Goal: Information Seeking & Learning: Check status

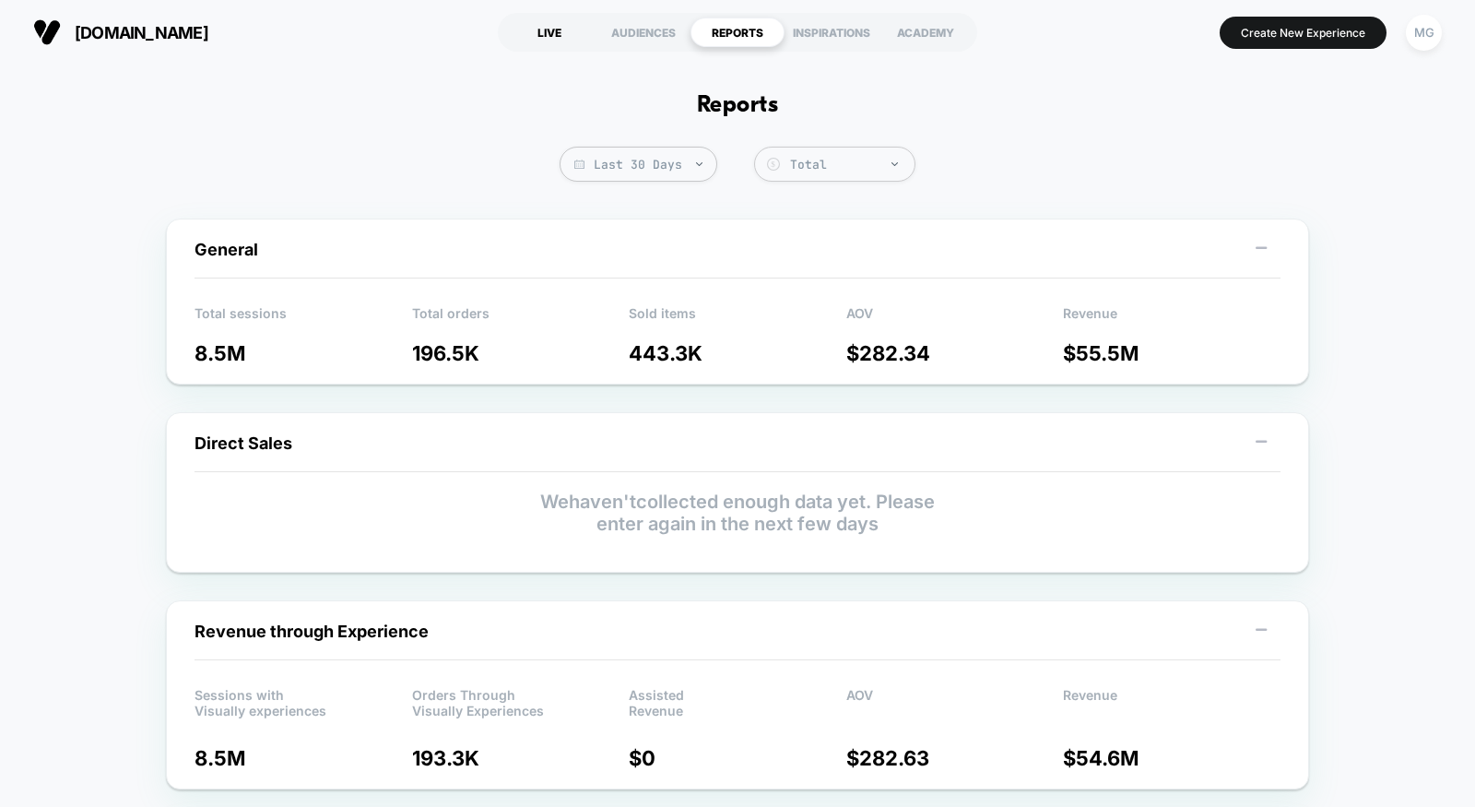
click at [546, 30] on div "LIVE" at bounding box center [549, 33] width 94 height 30
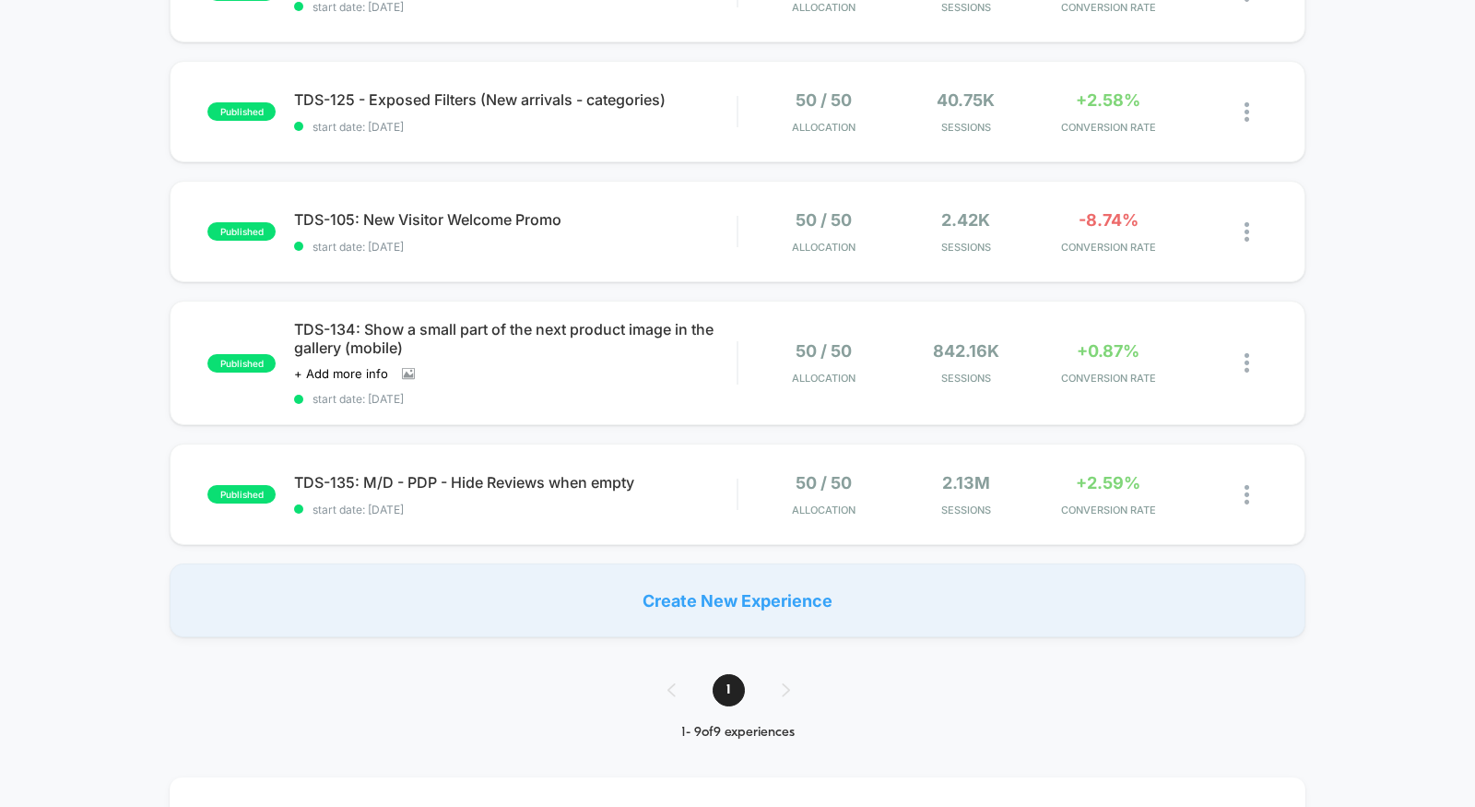
scroll to position [693, 0]
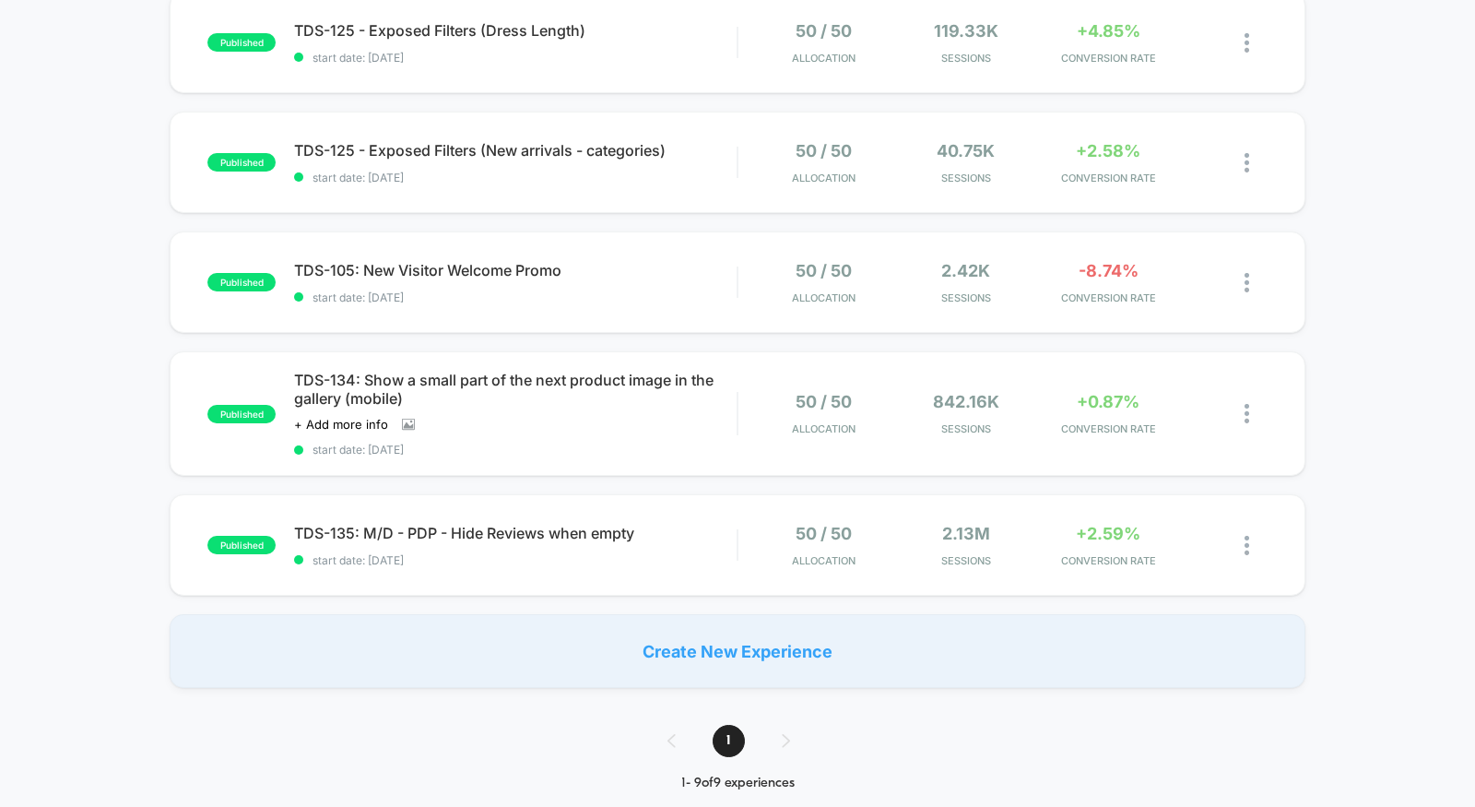
click at [606, 614] on div "Create New Experience" at bounding box center [738, 651] width 1136 height 74
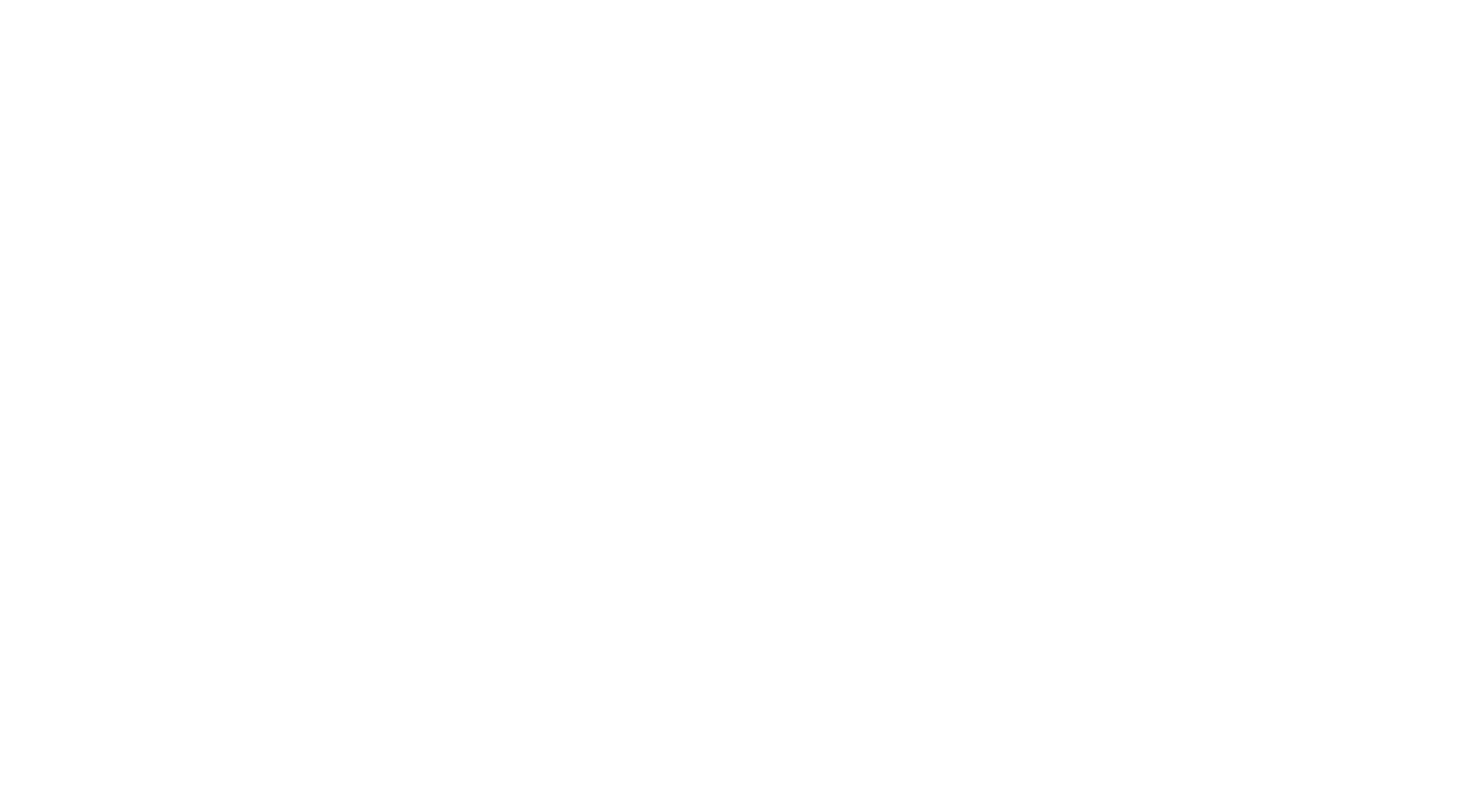
click at [606, 552] on html "Display size not supported Unfortunately, our dashboard is not supported on a m…" at bounding box center [737, 403] width 1475 height 807
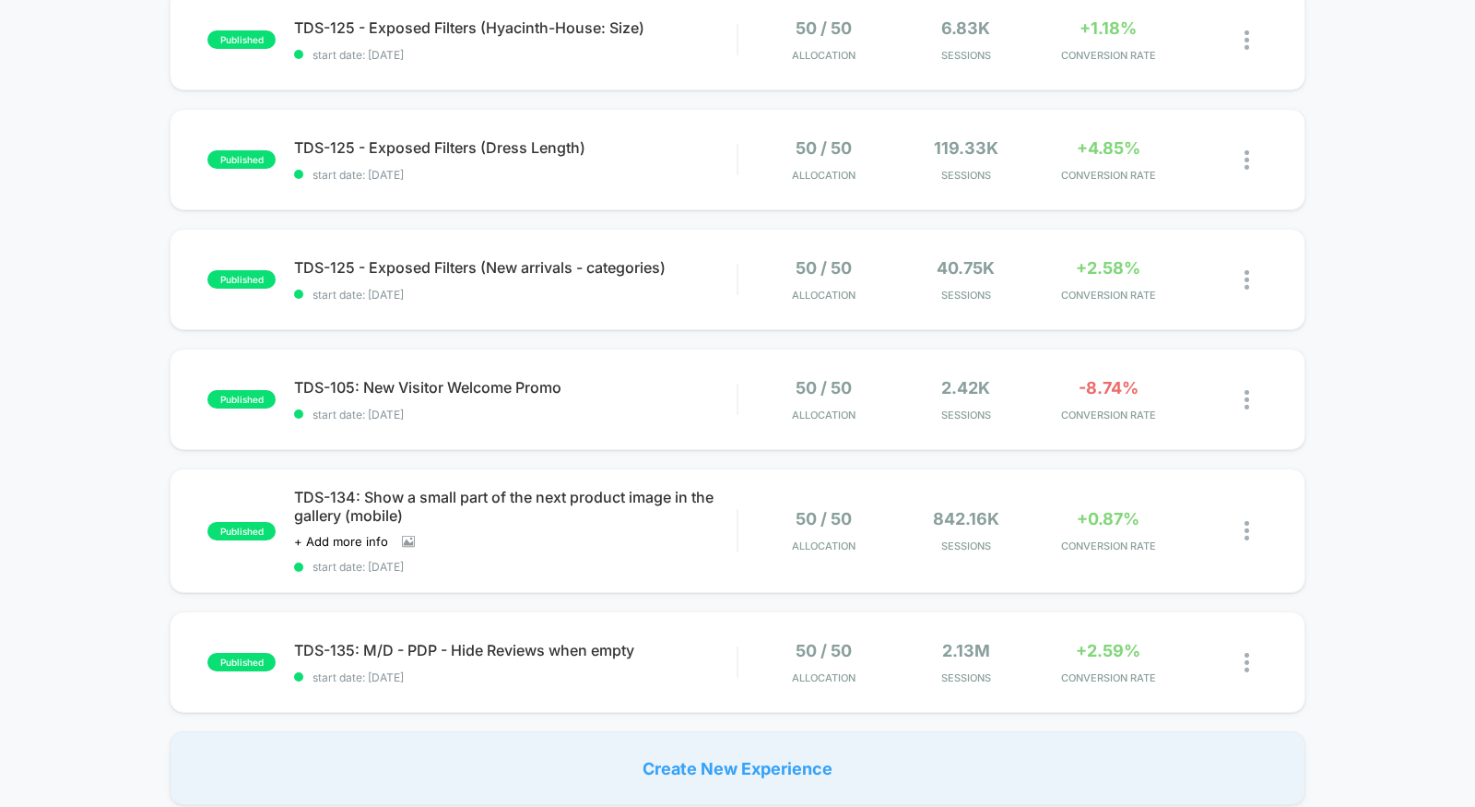
scroll to position [726, 0]
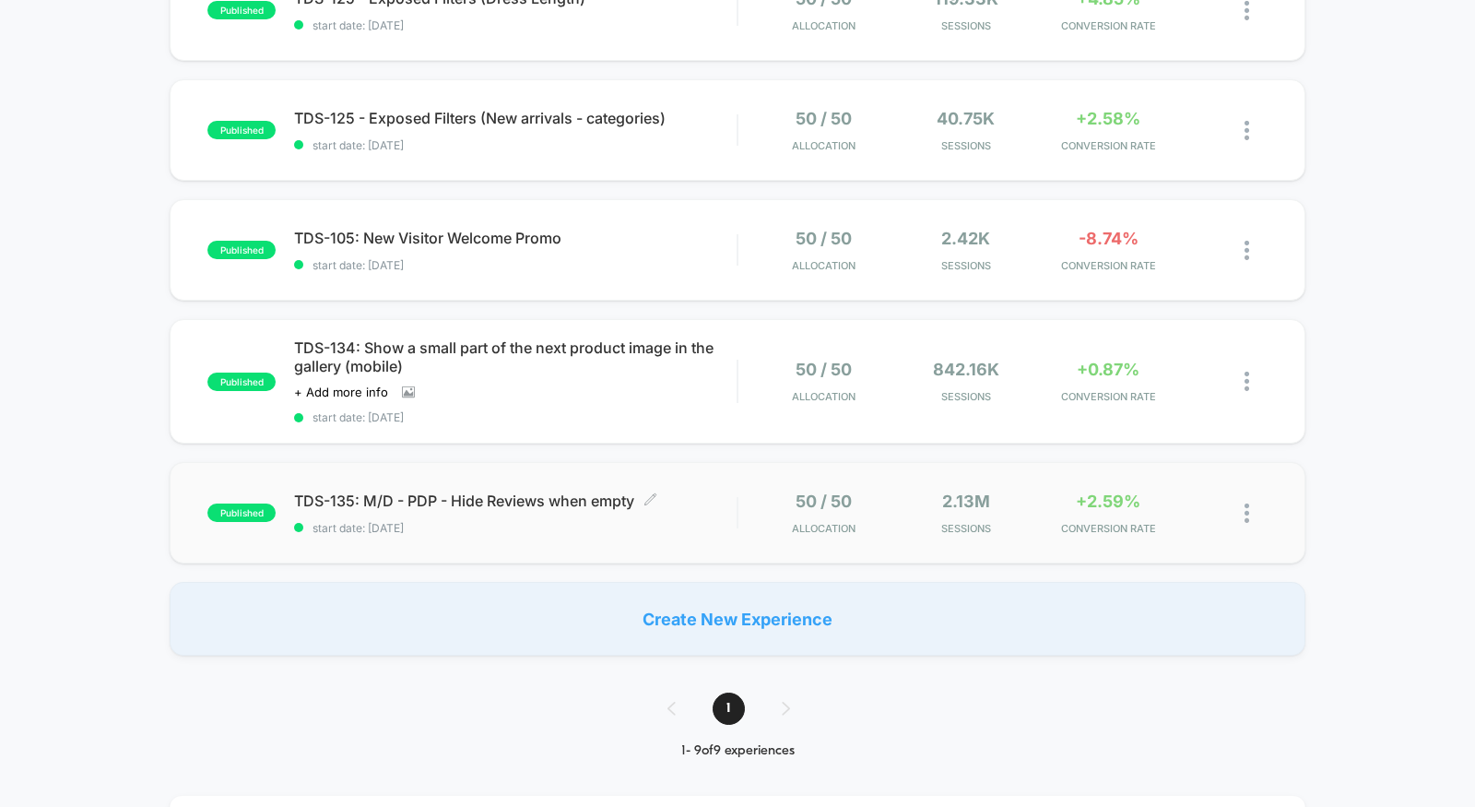
click at [535, 524] on span "start date: [DATE]" at bounding box center [515, 528] width 443 height 14
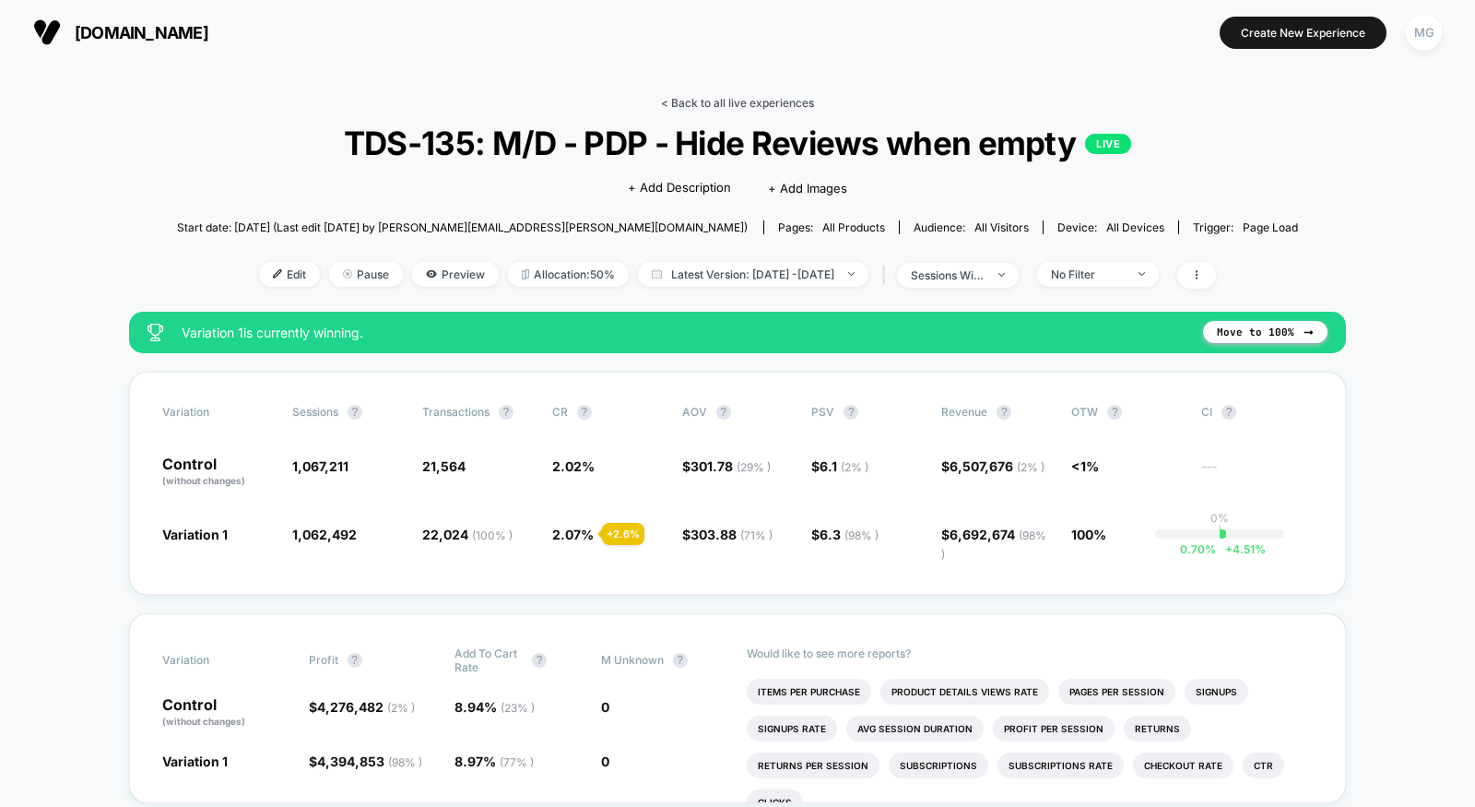
click at [768, 98] on link "< Back to all live experiences" at bounding box center [737, 103] width 153 height 14
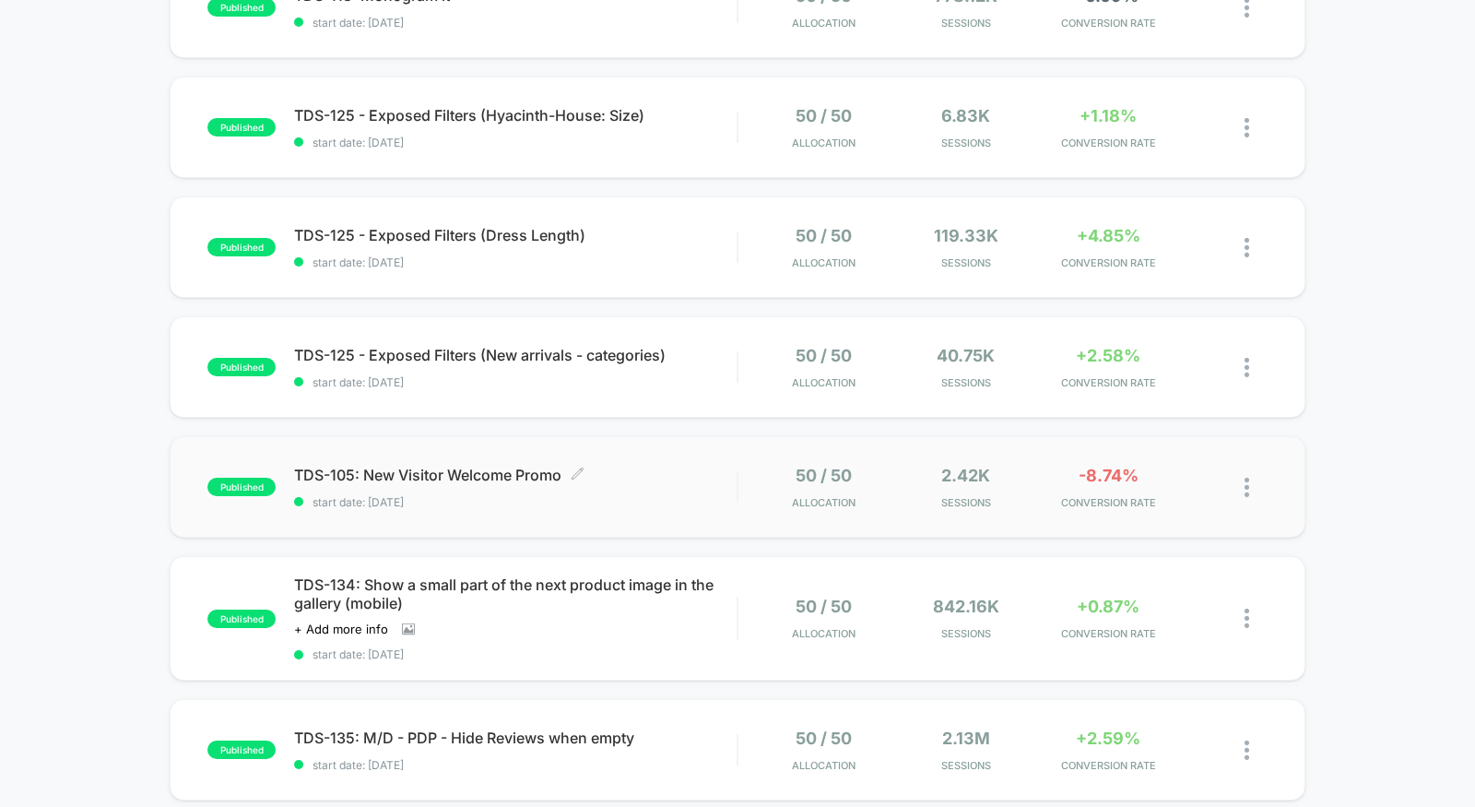
scroll to position [487, 0]
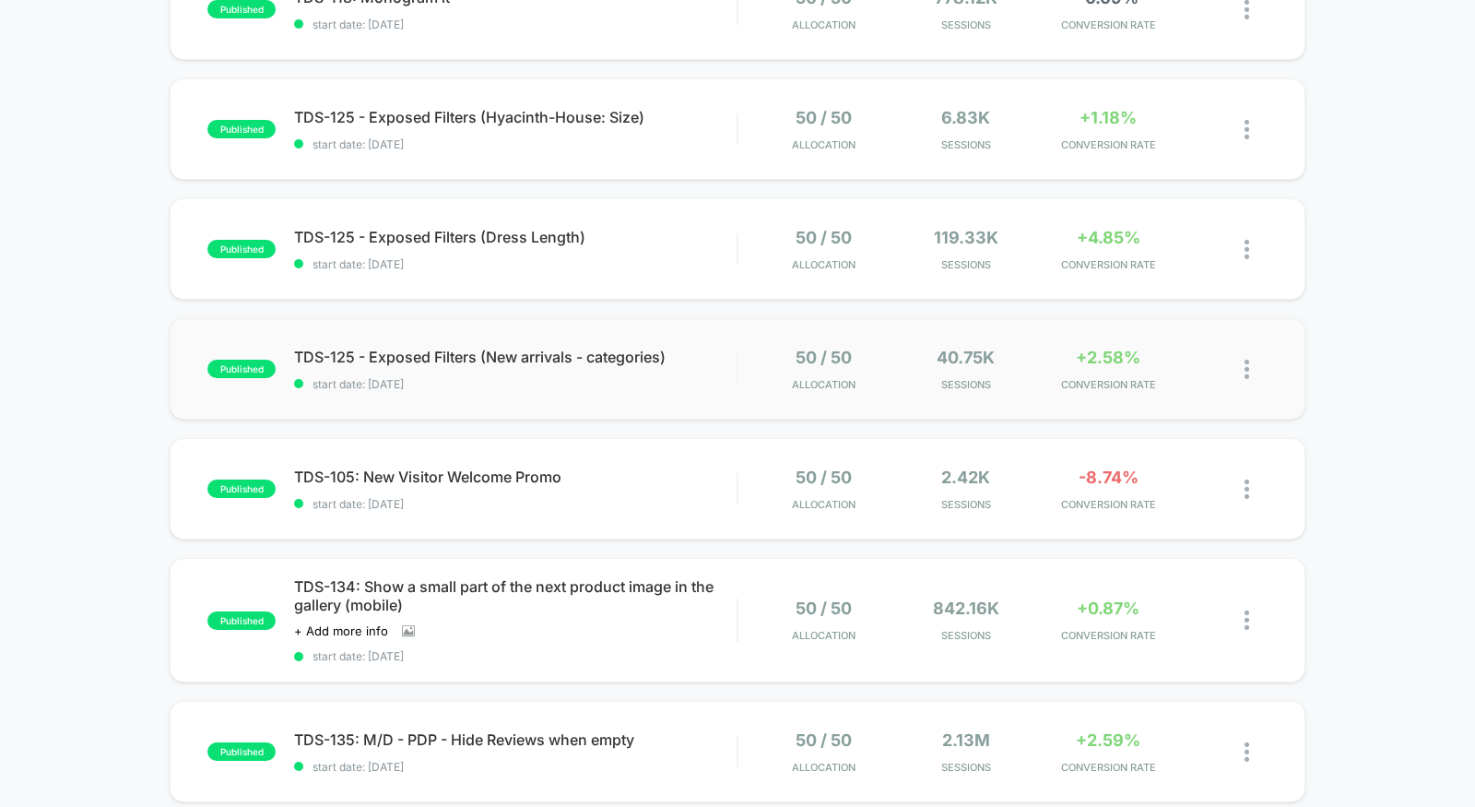
click at [613, 396] on div "published TDS-125 - Exposed Filters (New arrivals - categories) start date: [DA…" at bounding box center [738, 368] width 1136 height 101
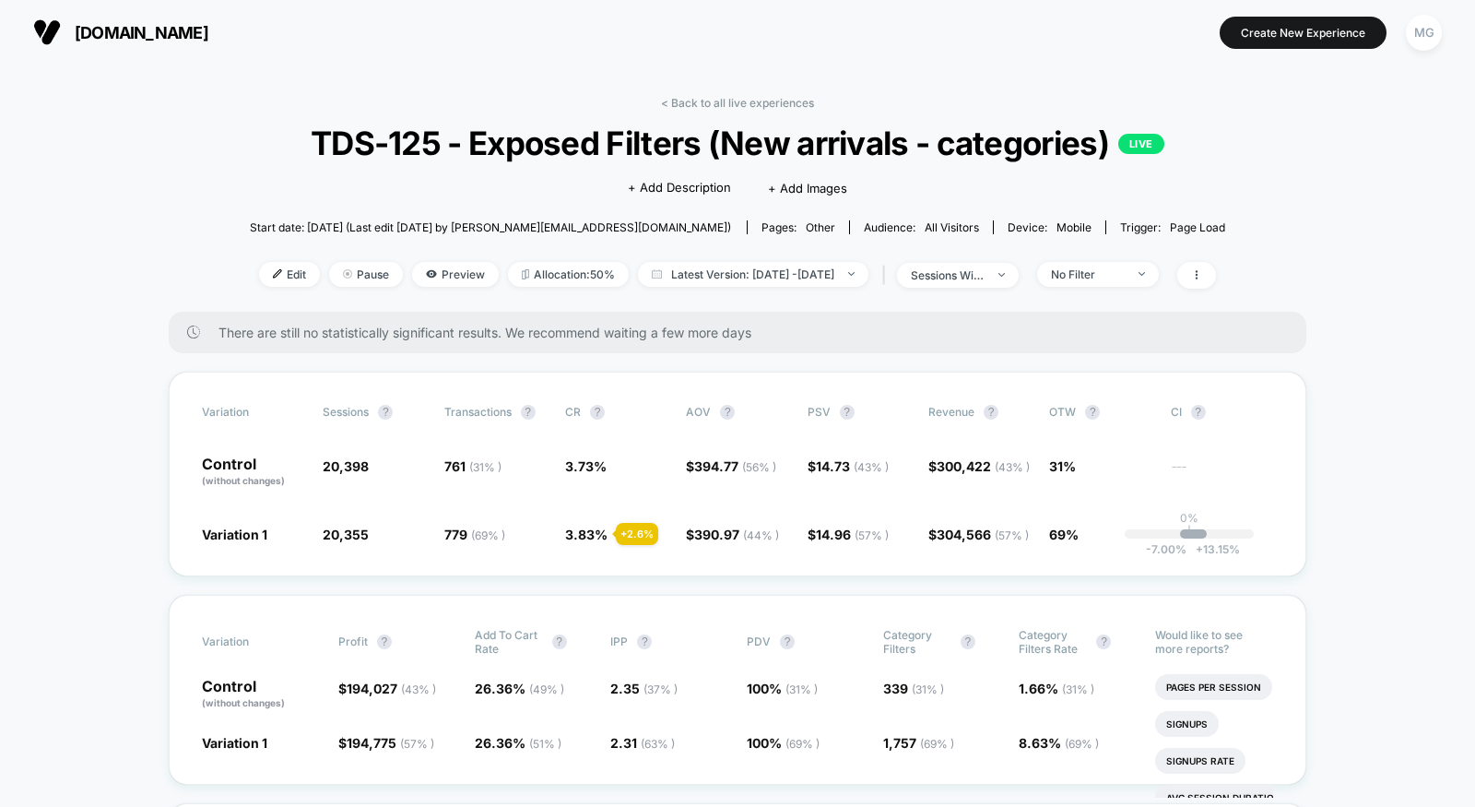
click at [703, 107] on link "< Back to all live experiences" at bounding box center [737, 103] width 153 height 14
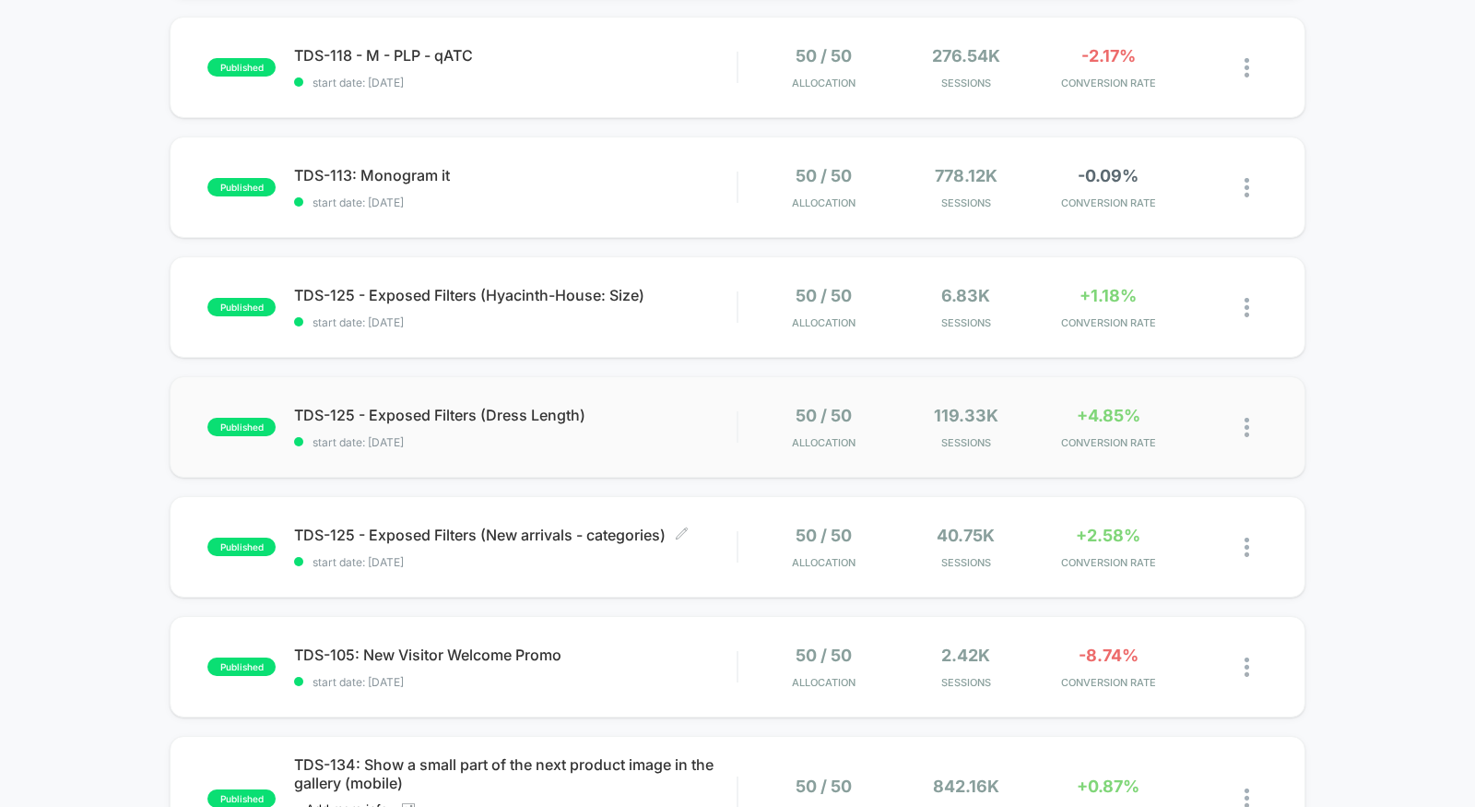
scroll to position [315, 0]
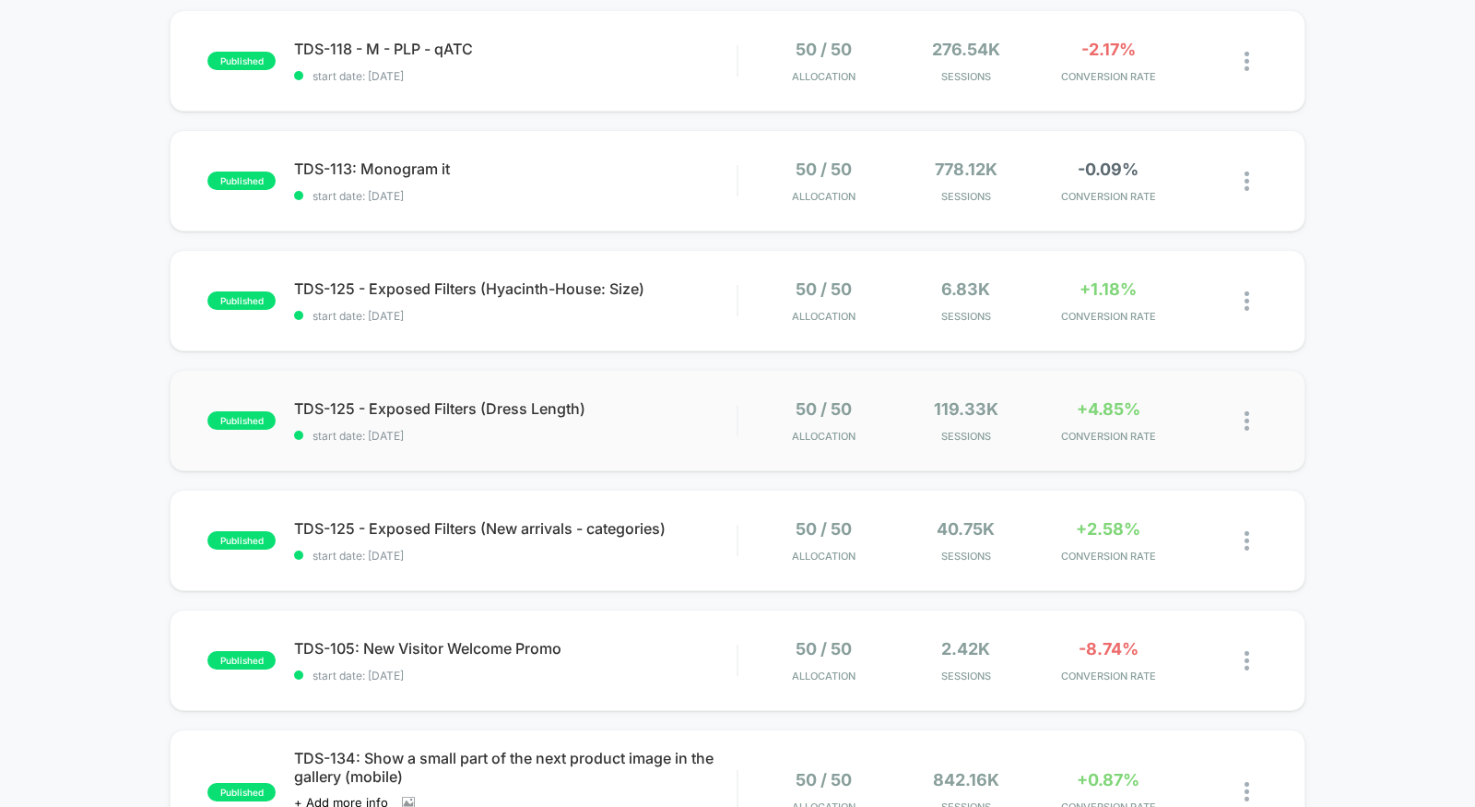
click at [668, 453] on div "published TDS-125 - Exposed Filters (Dress Length) start date: [DATE] 50 / 50 A…" at bounding box center [738, 420] width 1136 height 101
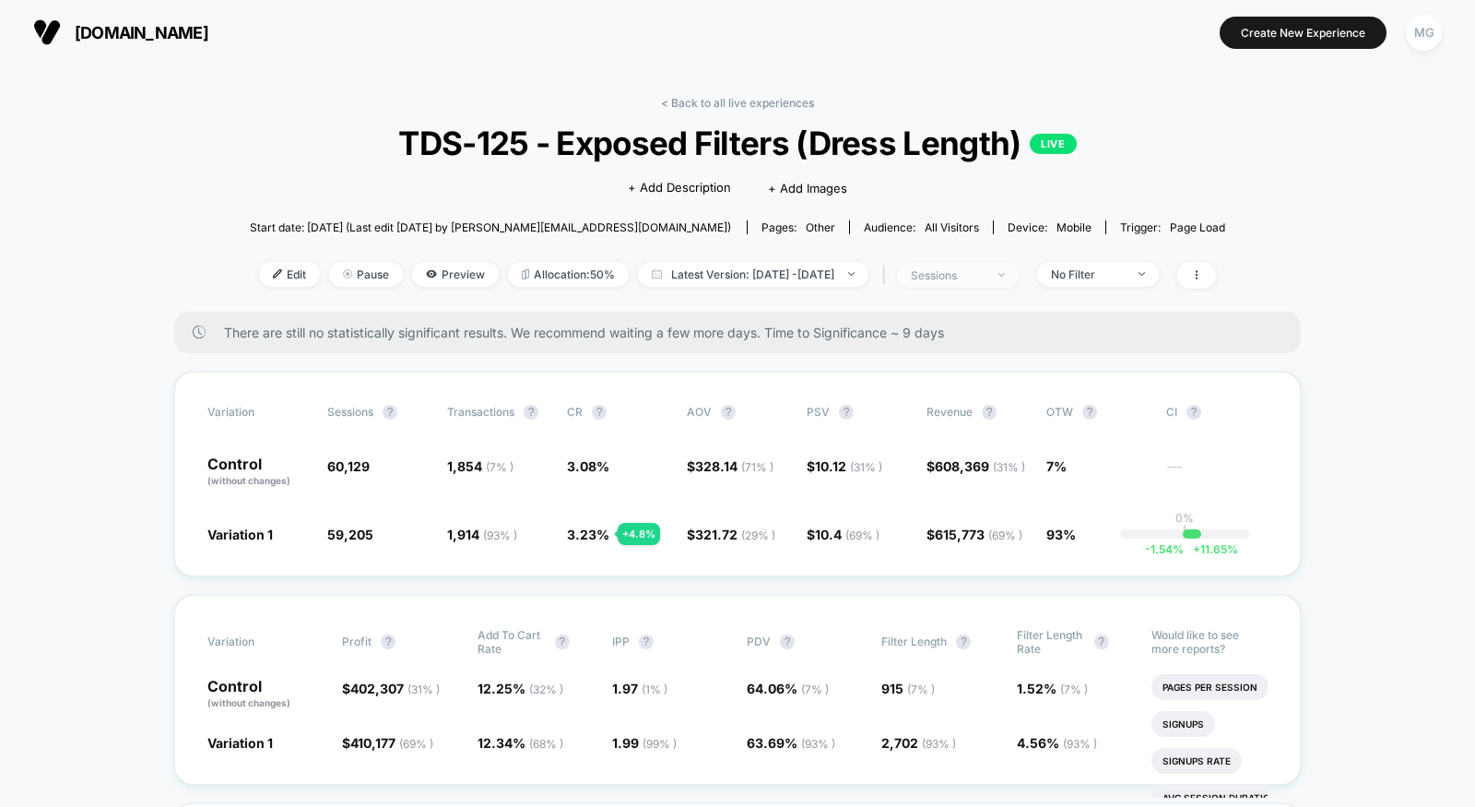
click at [1019, 266] on span "sessions" at bounding box center [958, 275] width 122 height 25
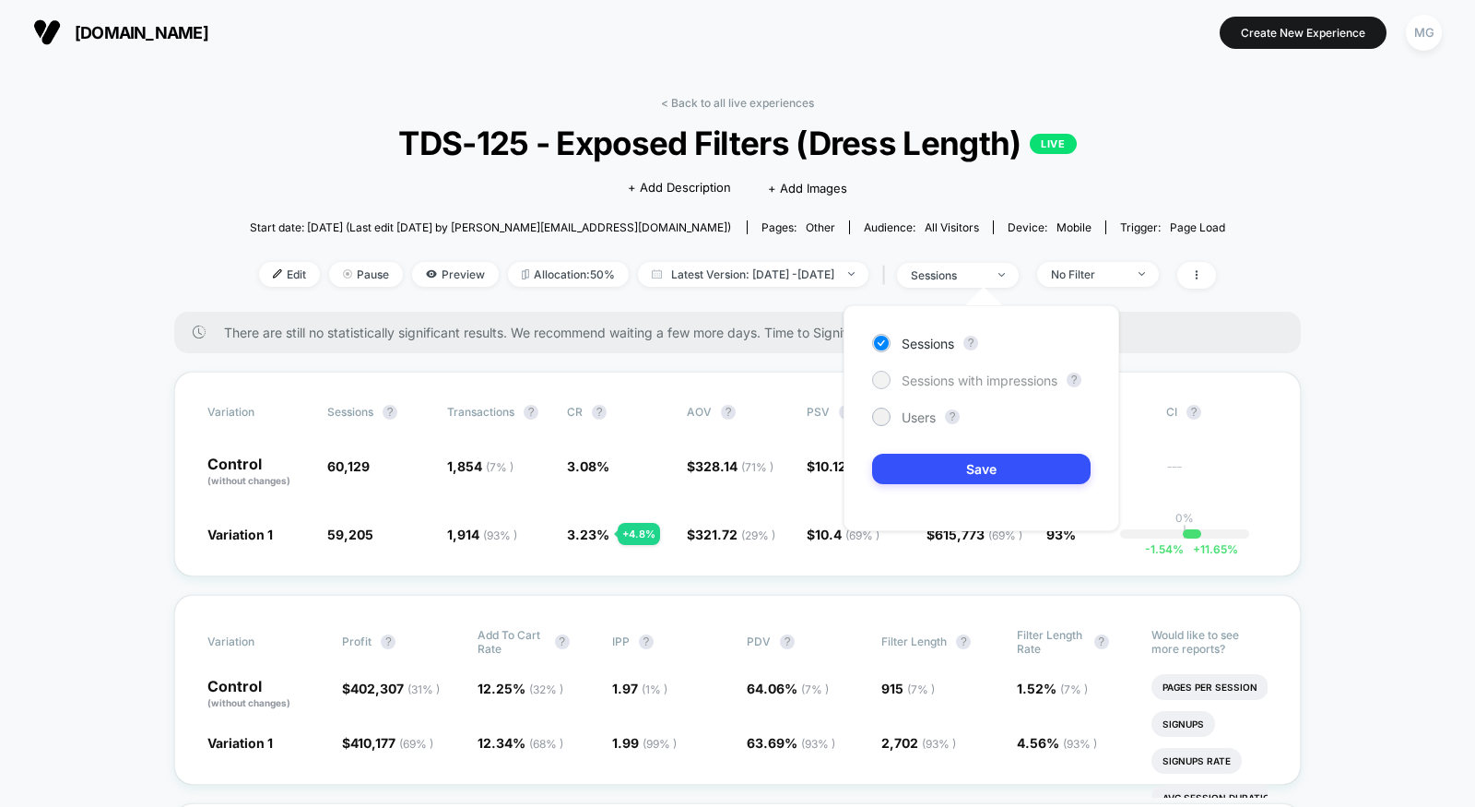
click at [950, 375] on span "Sessions with impressions" at bounding box center [980, 380] width 156 height 16
click at [941, 460] on button "Save" at bounding box center [981, 469] width 219 height 30
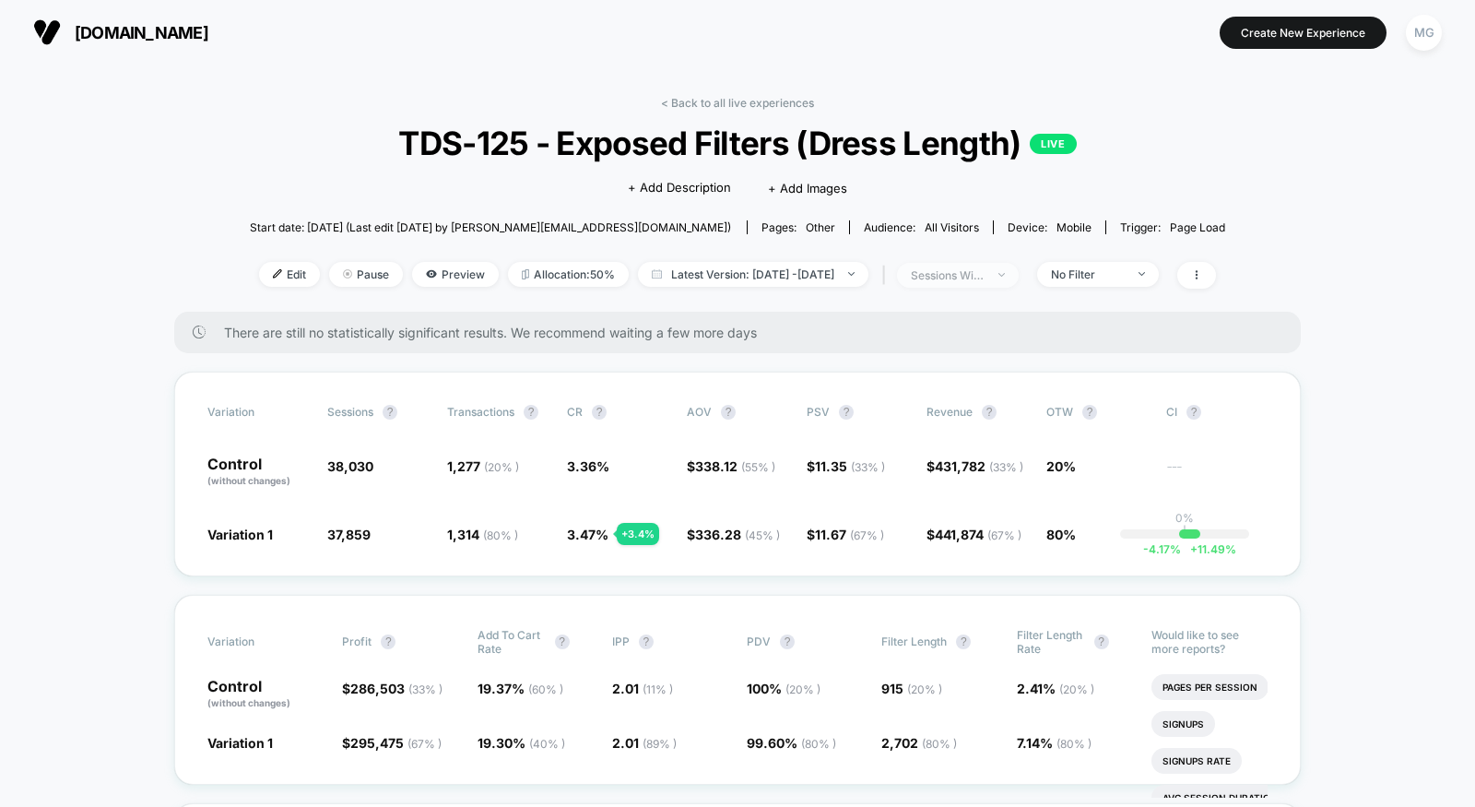
click at [985, 277] on div "sessions with impression" at bounding box center [948, 275] width 74 height 14
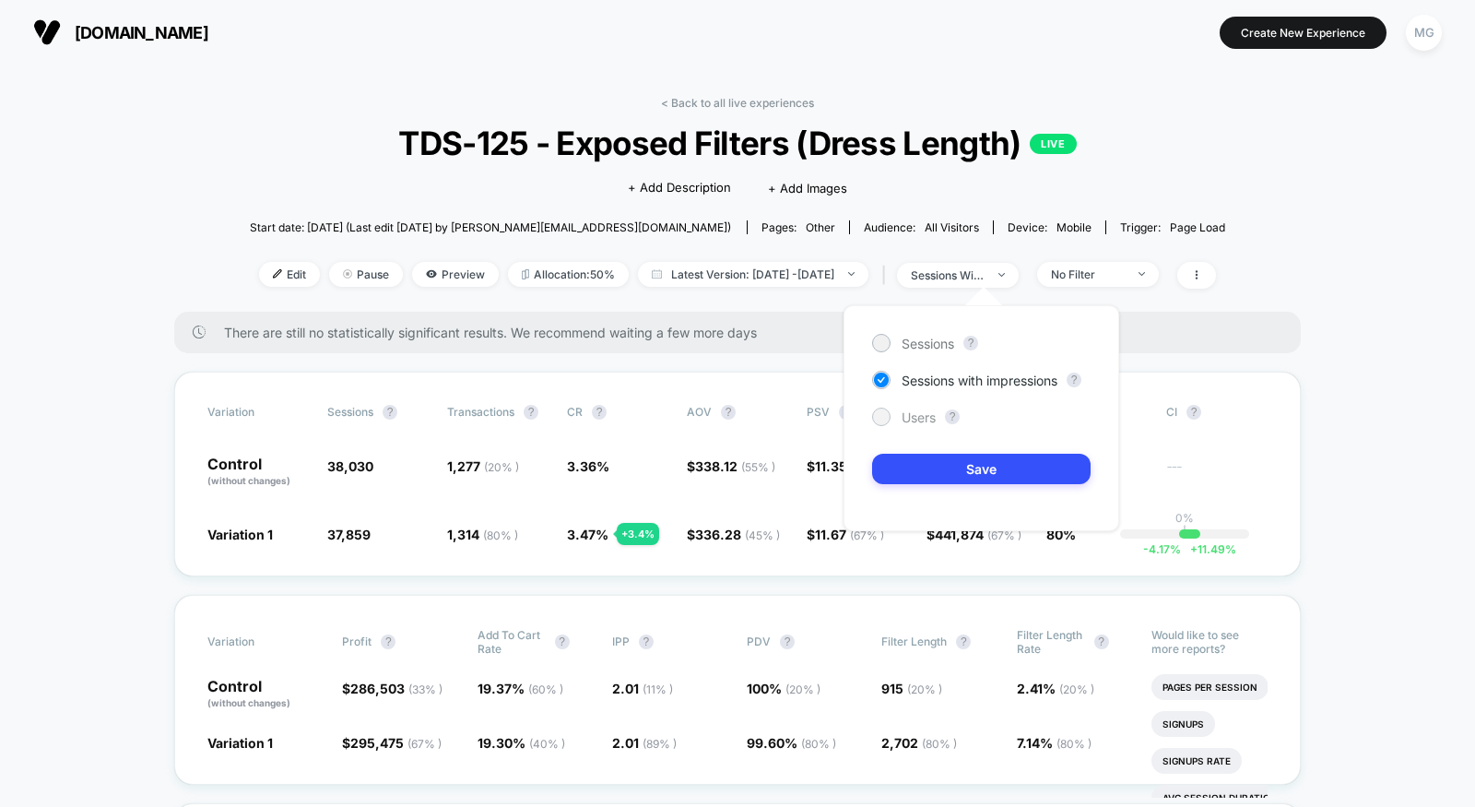
click at [918, 417] on span "Users" at bounding box center [919, 417] width 34 height 16
click at [918, 483] on button "Save" at bounding box center [981, 469] width 219 height 30
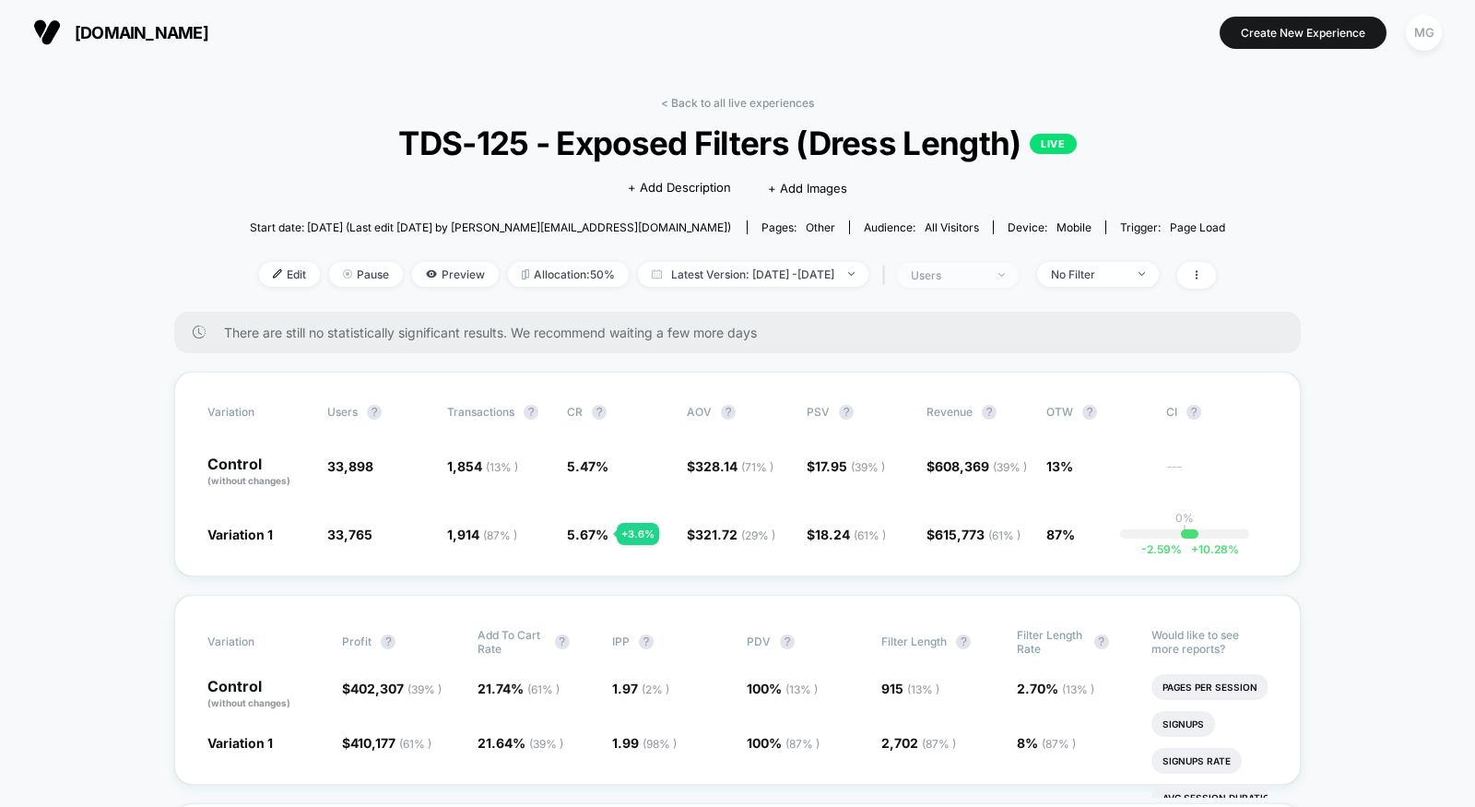
click at [1013, 265] on span "users" at bounding box center [958, 275] width 122 height 25
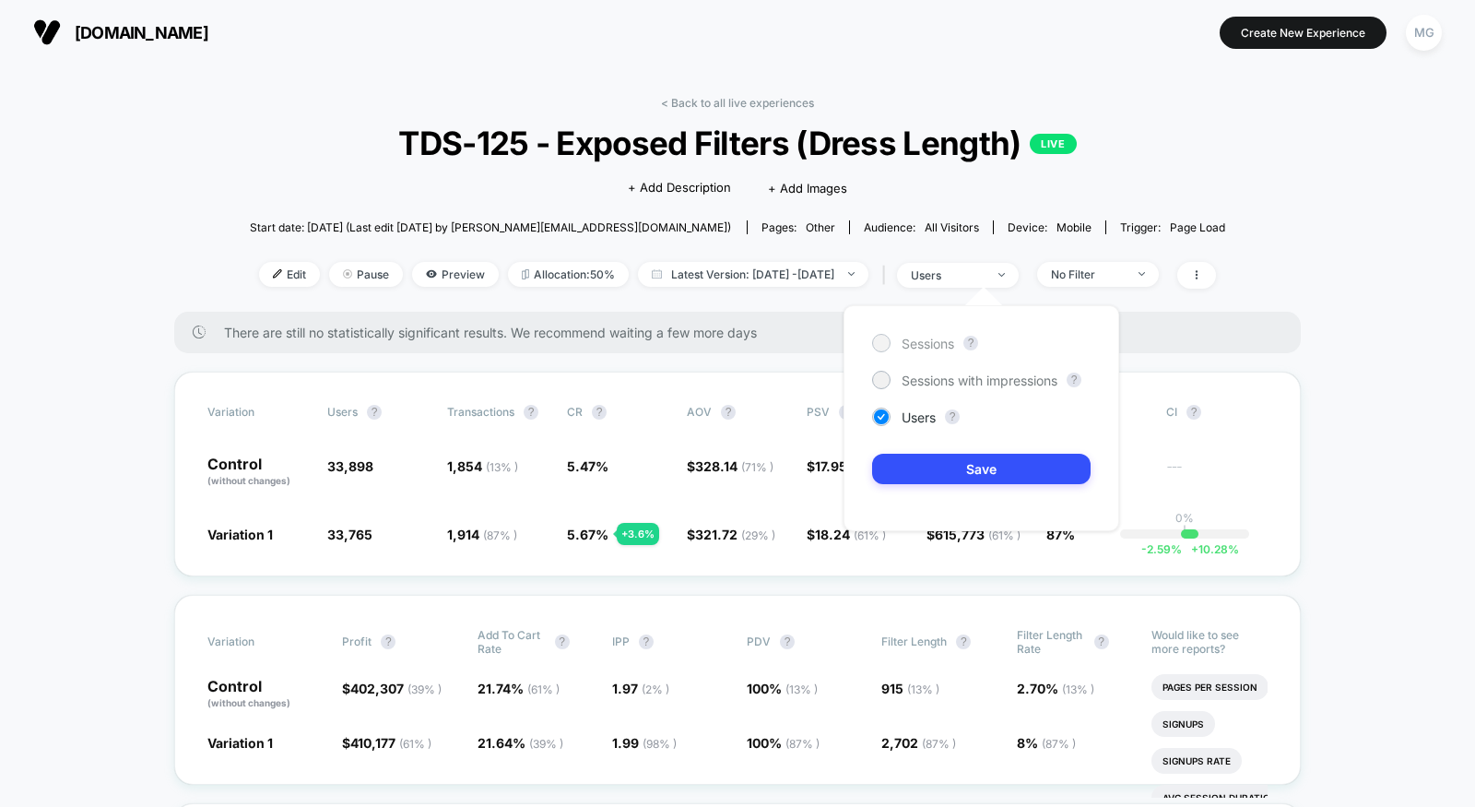
click at [946, 339] on span "Sessions" at bounding box center [928, 344] width 53 height 16
click at [948, 475] on button "Save" at bounding box center [981, 469] width 219 height 30
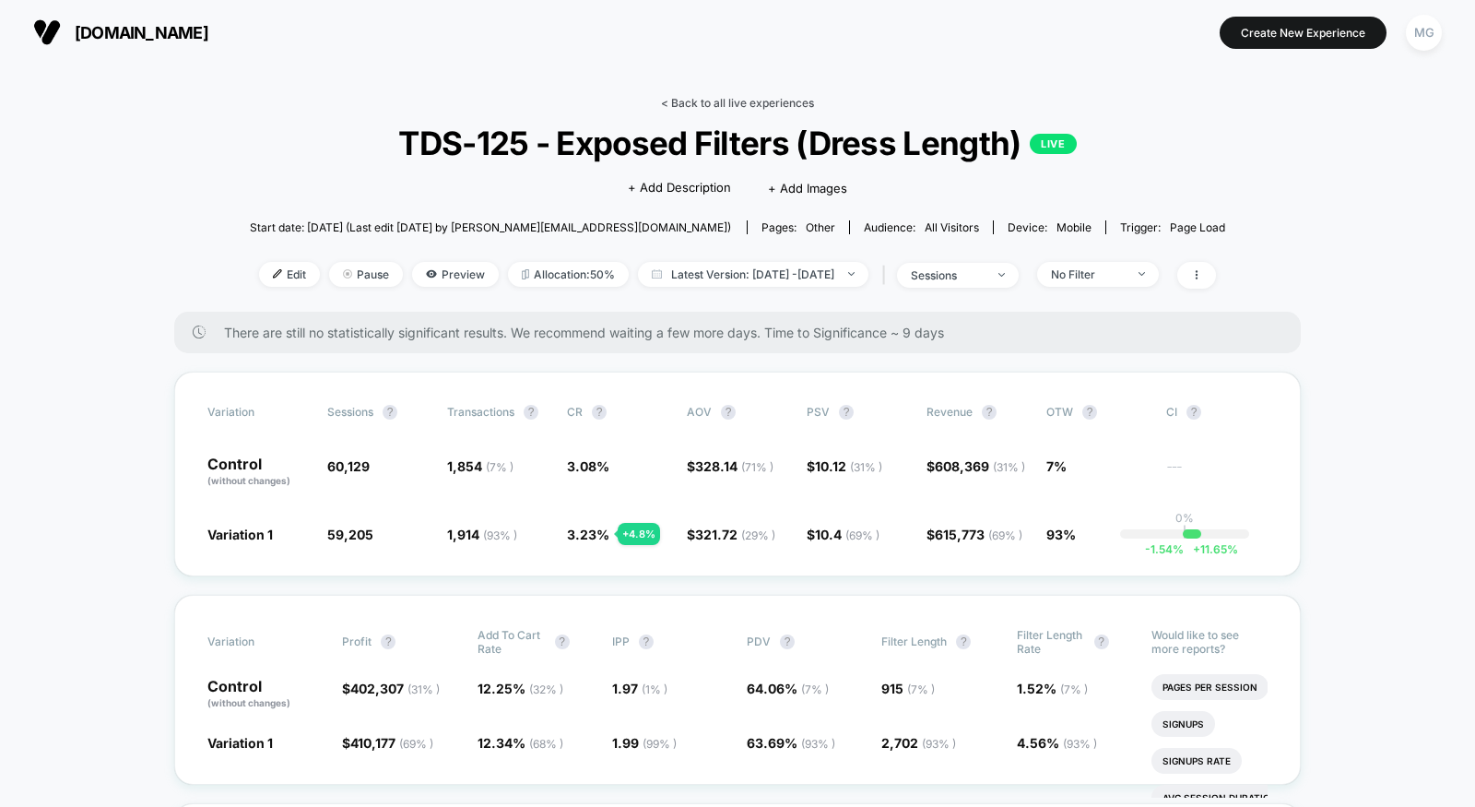
click at [726, 102] on link "< Back to all live experiences" at bounding box center [737, 103] width 153 height 14
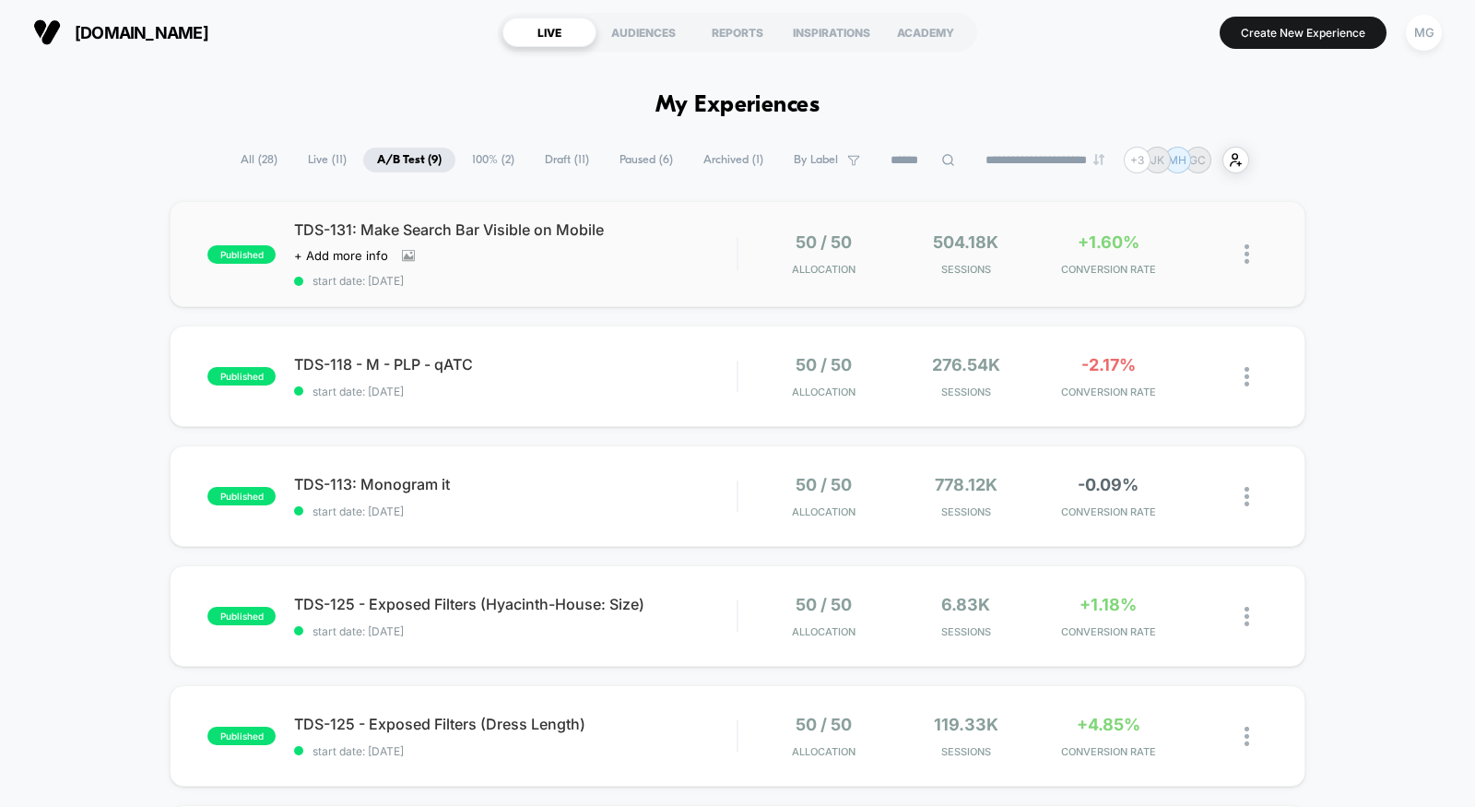
click at [680, 287] on div "published TDS-131: Make Search Bar Visible on Mobile Click to view images Click…" at bounding box center [738, 254] width 1136 height 106
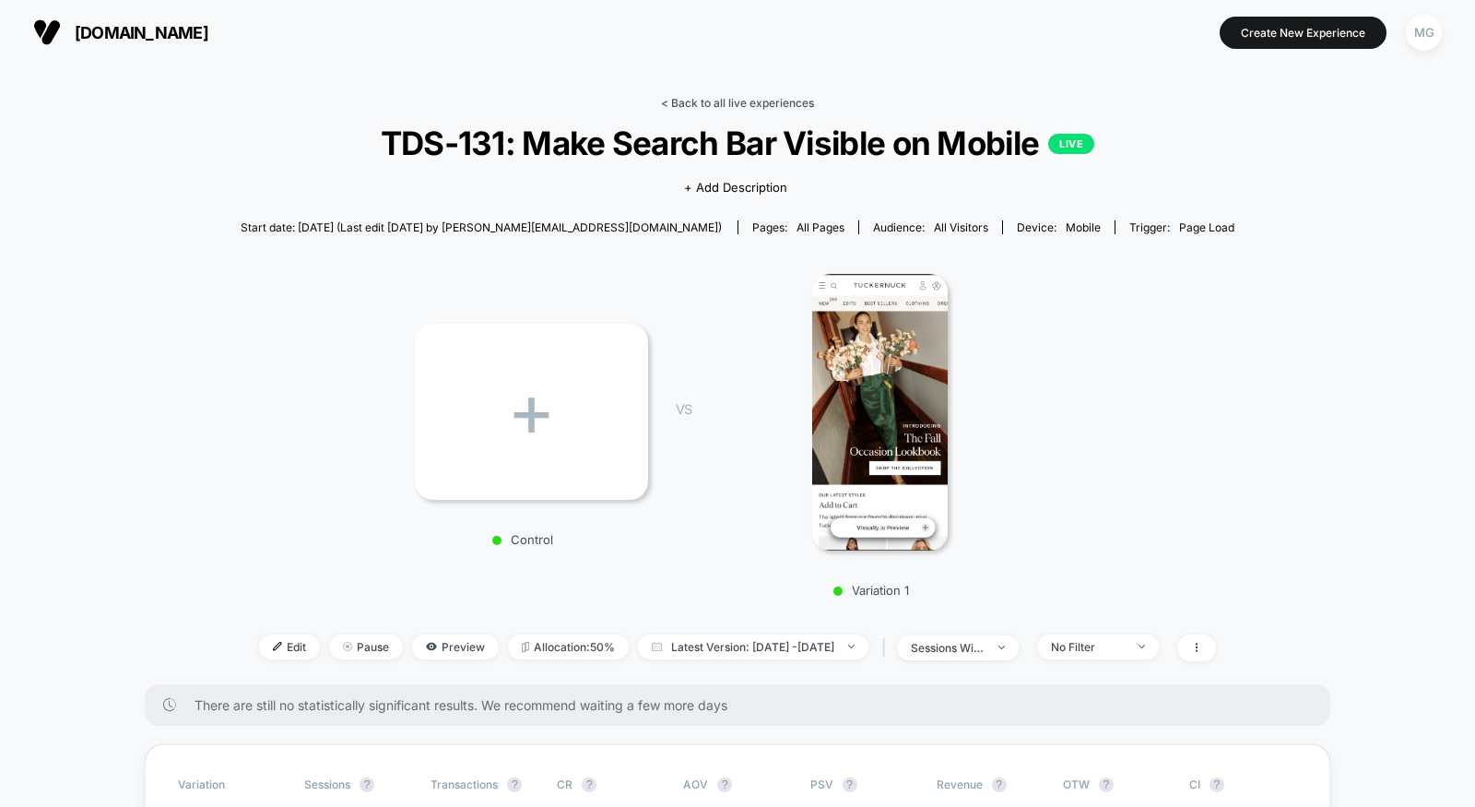
click at [732, 103] on link "< Back to all live experiences" at bounding box center [737, 103] width 153 height 14
